Goal: Information Seeking & Learning: Learn about a topic

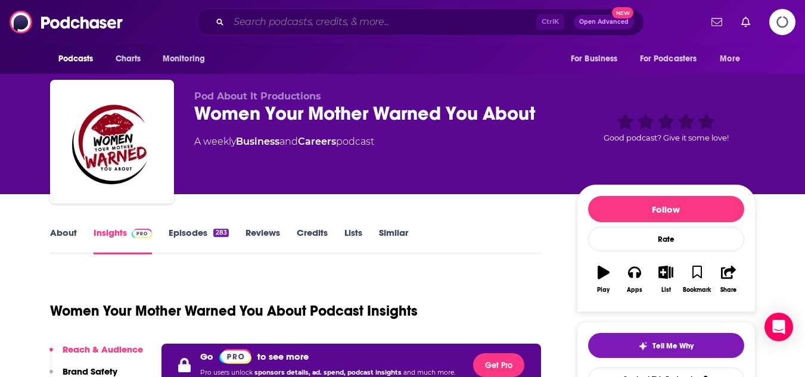
click at [251, 19] on input "Search podcasts, credits, & more..." at bounding box center [382, 22] width 307 height 19
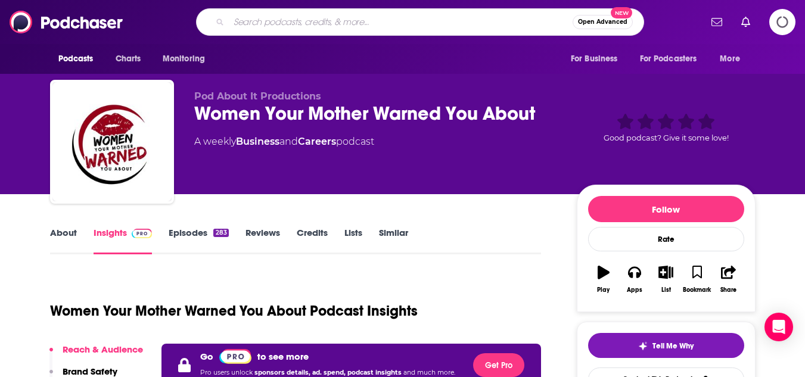
paste input "Human Capital Leadership"
type input "Human Capital Leadership"
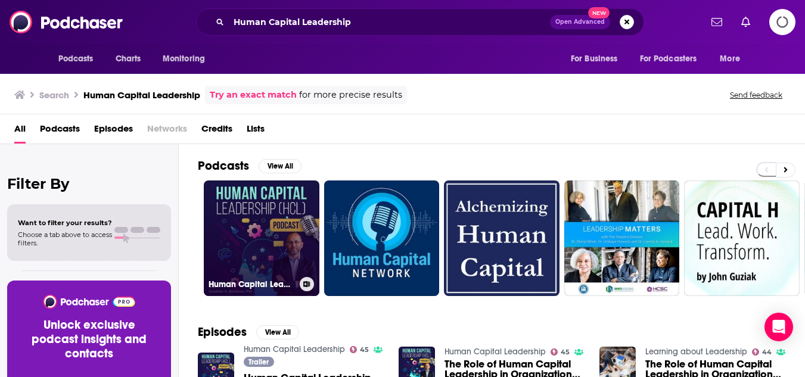
click at [241, 204] on link "Human Capital Leadership" at bounding box center [262, 239] width 116 height 116
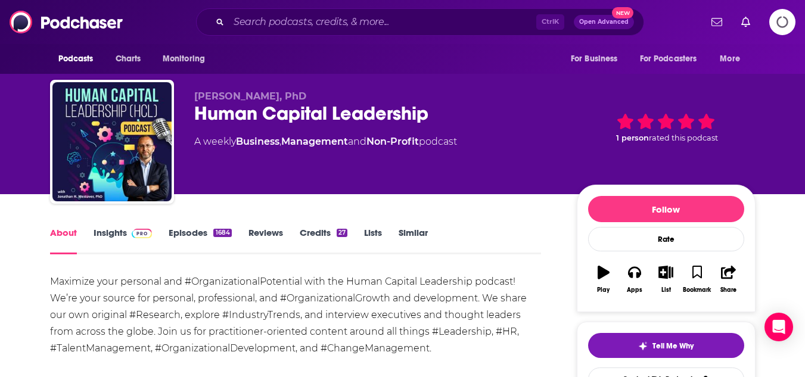
click at [136, 233] on img at bounding box center [142, 234] width 21 height 10
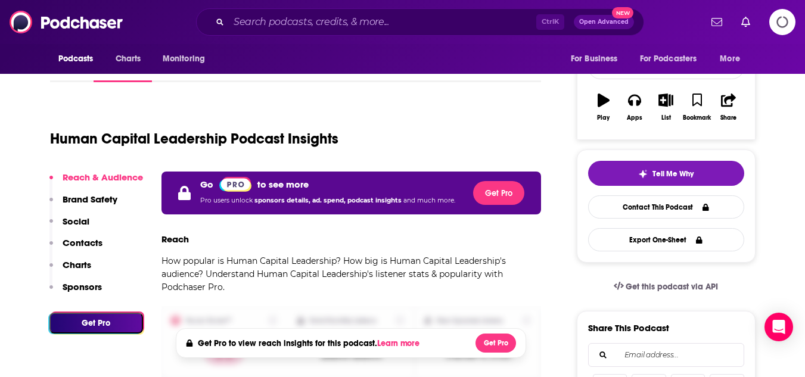
scroll to position [191, 0]
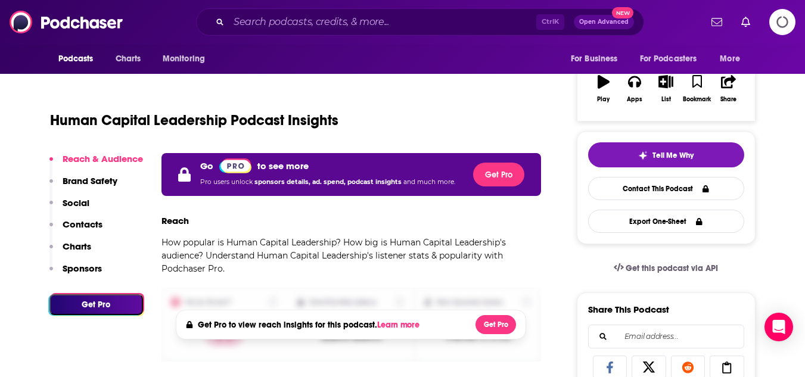
click at [777, 22] on icon "Logging in" at bounding box center [782, 22] width 13 height 13
click at [780, 23] on icon "Logging in" at bounding box center [782, 21] width 27 height 27
click at [779, 23] on icon "Logging in" at bounding box center [782, 22] width 26 height 26
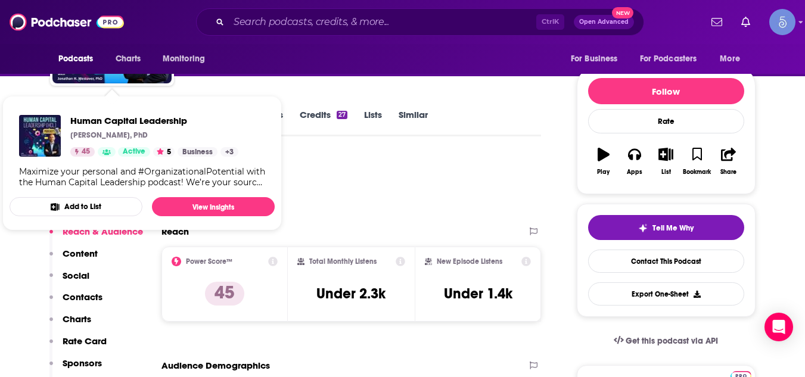
scroll to position [119, 0]
